Goal: Information Seeking & Learning: Check status

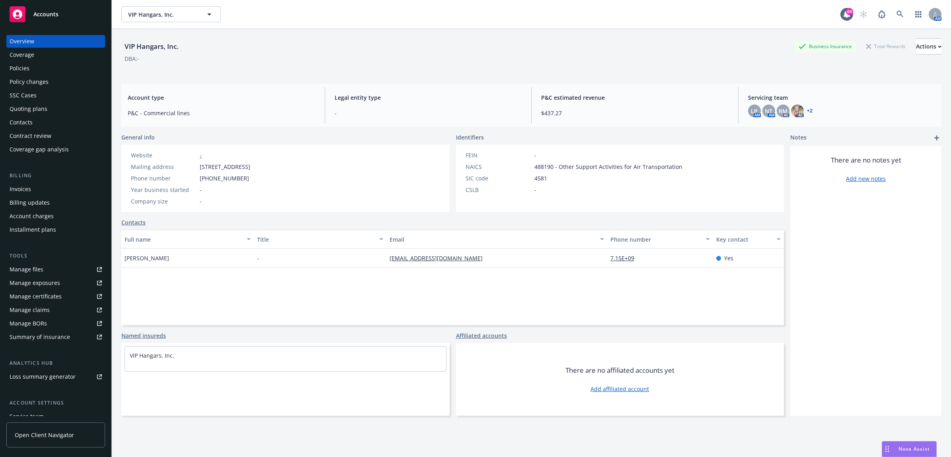
click at [66, 76] on div "Policy changes" at bounding box center [56, 82] width 92 height 13
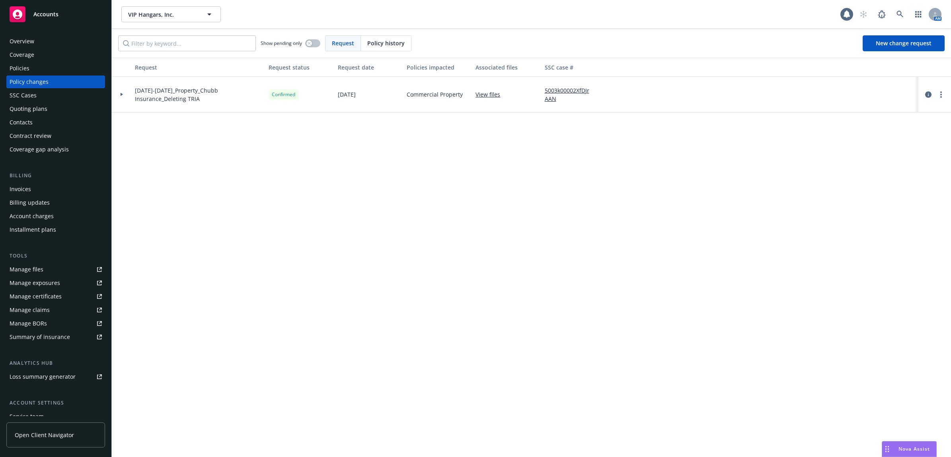
click at [66, 68] on div "Policies" at bounding box center [56, 68] width 92 height 13
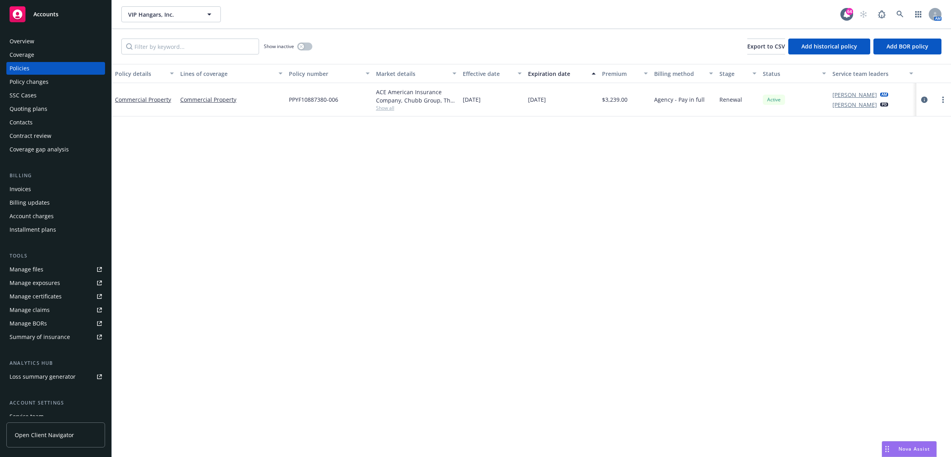
click at [32, 273] on div "Manage files" at bounding box center [27, 269] width 34 height 13
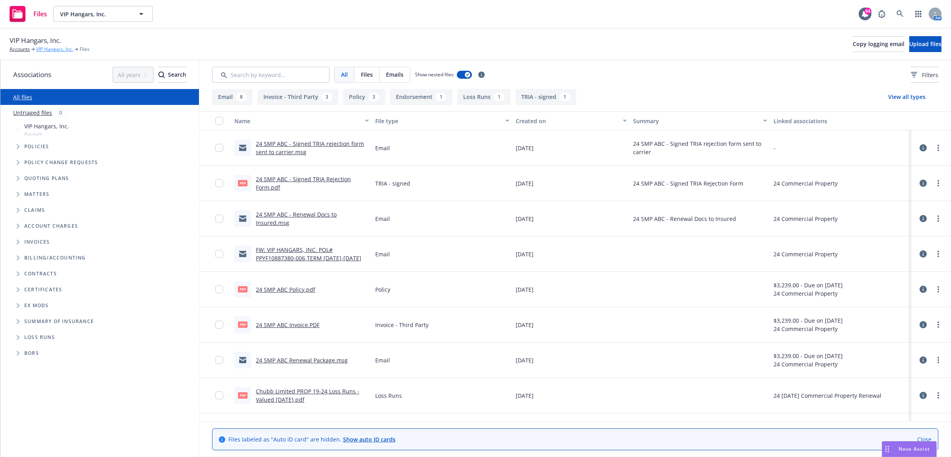
click at [61, 47] on link "VIP Hangars, Inc." at bounding box center [54, 49] width 37 height 7
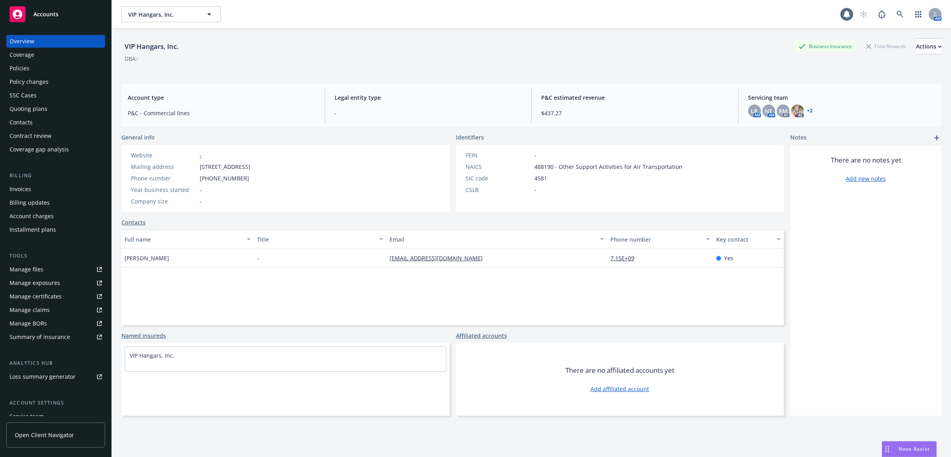
click at [38, 189] on div "Invoices" at bounding box center [56, 189] width 92 height 13
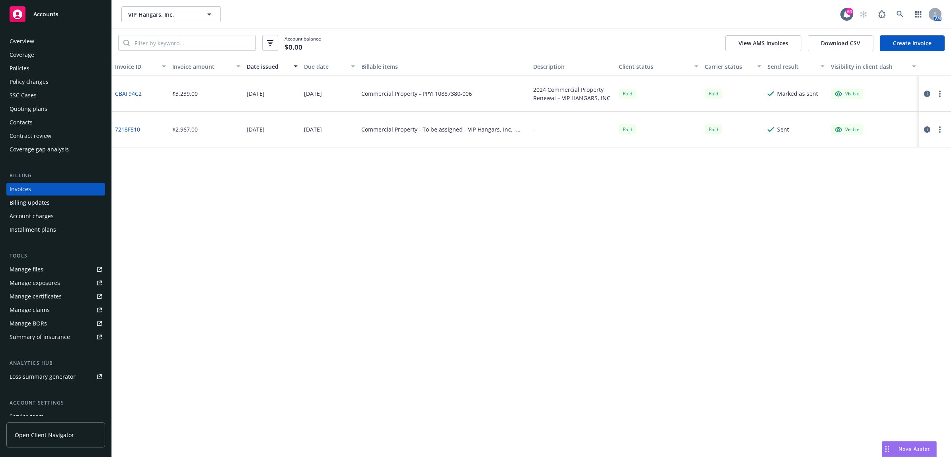
click at [24, 65] on div "Policies" at bounding box center [20, 68] width 20 height 13
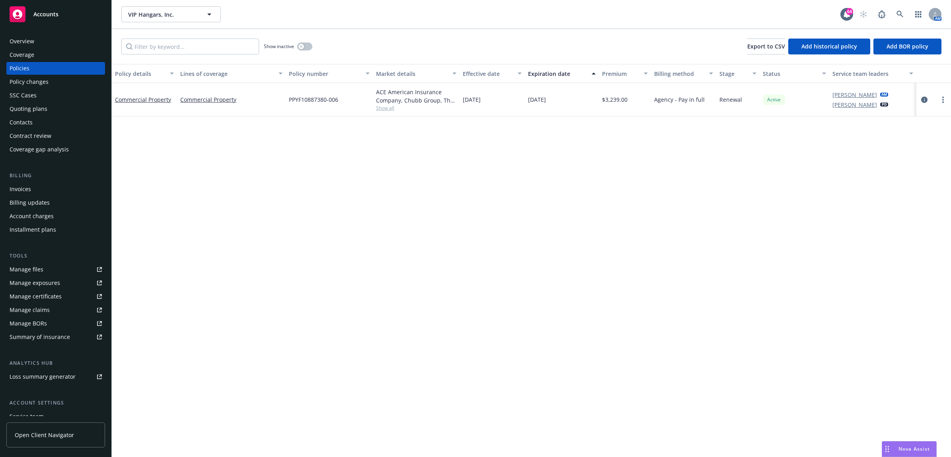
drag, startPoint x: 39, startPoint y: 85, endPoint x: 49, endPoint y: 82, distance: 9.8
click at [39, 85] on div "Policy changes" at bounding box center [29, 82] width 39 height 13
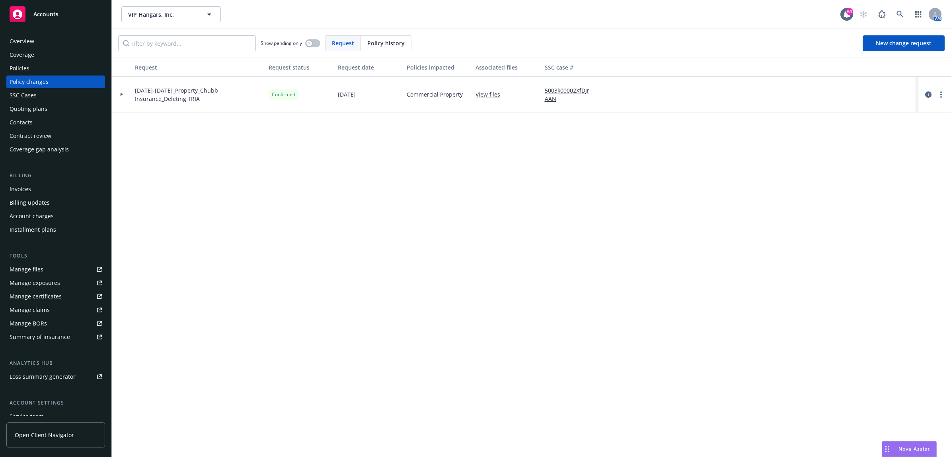
click at [115, 89] on div at bounding box center [122, 95] width 20 height 36
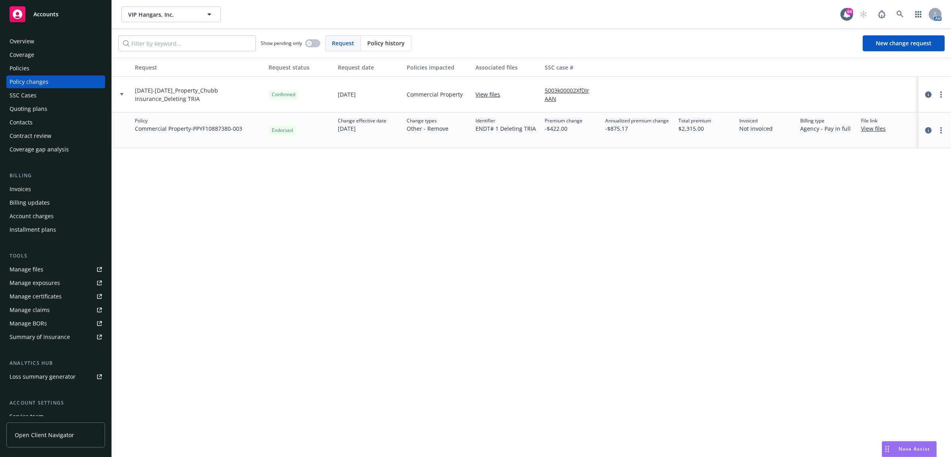
click at [41, 70] on div "Policies" at bounding box center [56, 68] width 92 height 13
